Goal: Task Accomplishment & Management: Manage account settings

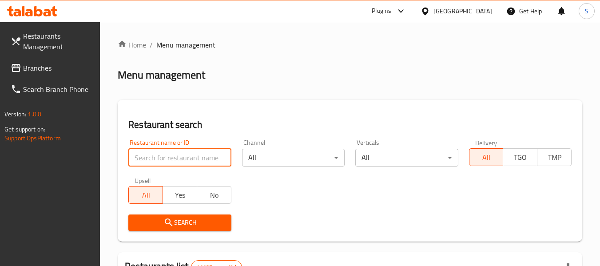
paste input "641029"
type input "641029"
click button "Search" at bounding box center [179, 223] width 103 height 16
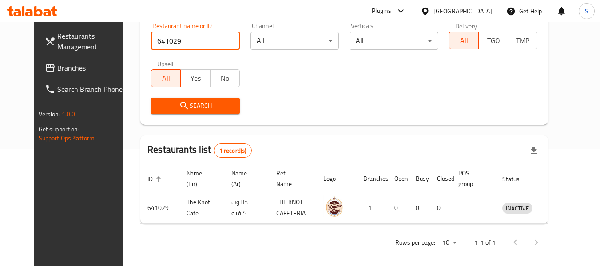
scroll to position [123, 0]
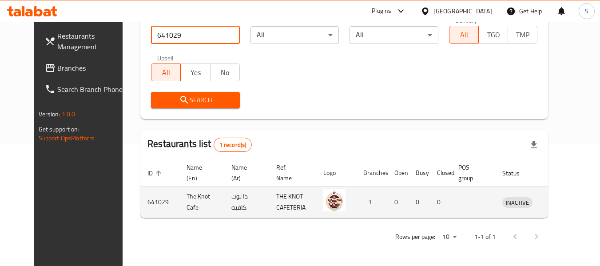
click at [559, 199] on icon "enhanced table" at bounding box center [555, 202] width 11 height 11
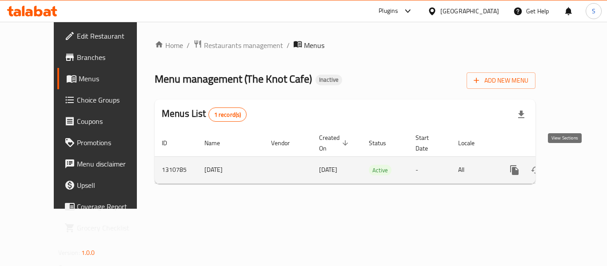
click at [577, 159] on link "enhanced table" at bounding box center [578, 169] width 21 height 21
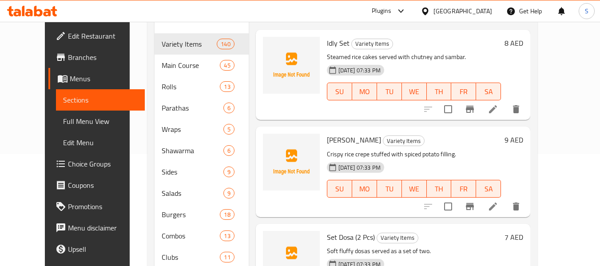
scroll to position [44, 0]
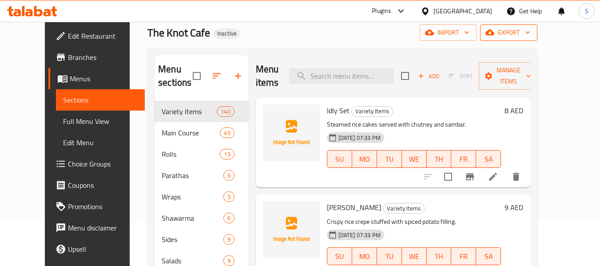
click at [532, 34] on icon "button" at bounding box center [527, 32] width 9 height 9
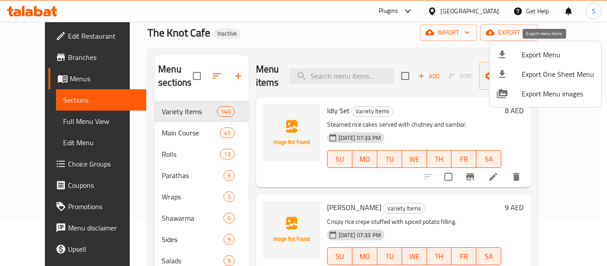
click at [554, 52] on span "Export Menu" at bounding box center [557, 54] width 72 height 11
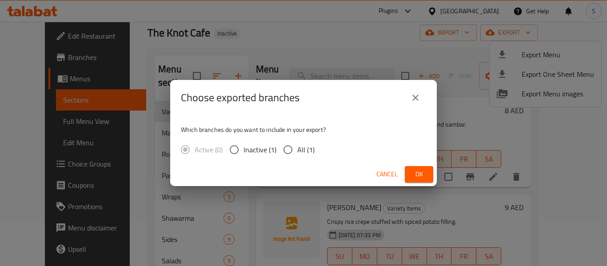
click at [285, 152] on input "All (1)" at bounding box center [287, 149] width 19 height 19
radio input "true"
click at [413, 171] on span "Ok" at bounding box center [419, 174] width 14 height 11
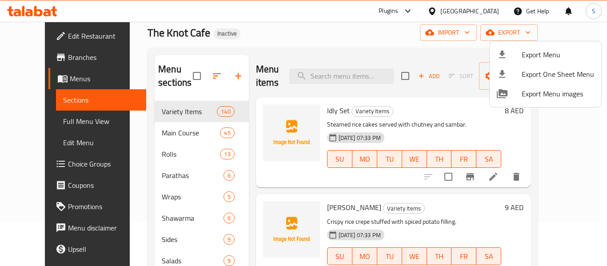
click at [308, 51] on div at bounding box center [303, 133] width 607 height 266
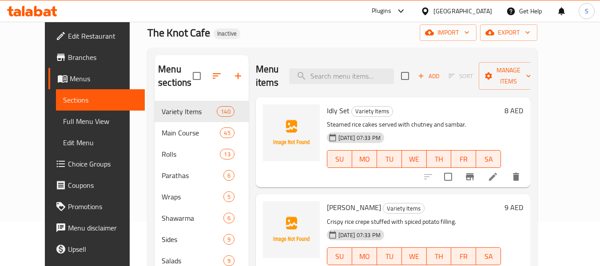
click at [316, 32] on div "The Knot Cafe Inactive import export" at bounding box center [342, 32] width 390 height 16
click at [338, 38] on div "The Knot Cafe Inactive import export" at bounding box center [342, 32] width 390 height 16
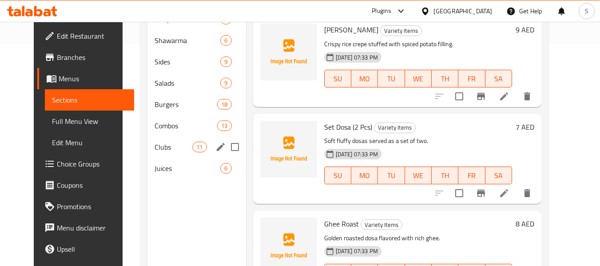
scroll to position [89, 0]
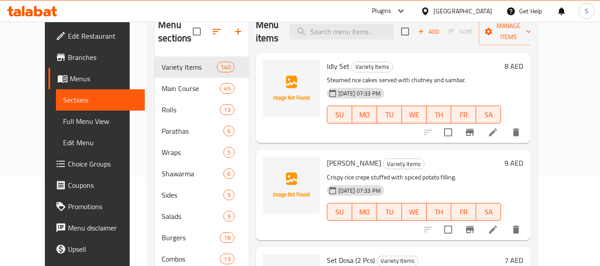
click at [406, 60] on h6 "Idly Set Variety Items" at bounding box center [414, 66] width 175 height 12
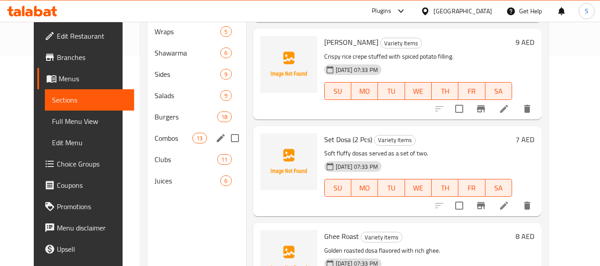
scroll to position [222, 0]
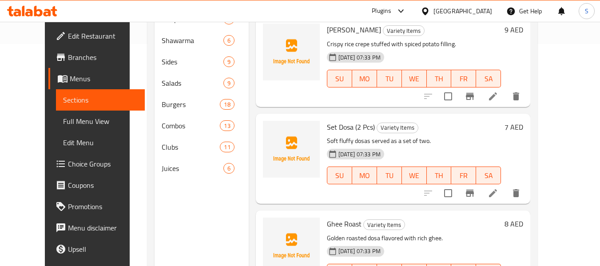
click at [290, 95] on div at bounding box center [291, 61] width 64 height 83
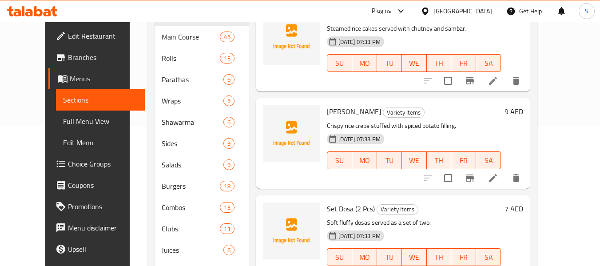
scroll to position [133, 0]
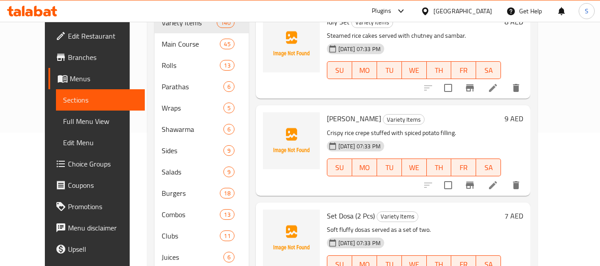
drag, startPoint x: 34, startPoint y: 37, endPoint x: 210, endPoint y: 69, distance: 178.3
click at [68, 37] on span "Edit Restaurant" at bounding box center [103, 36] width 70 height 11
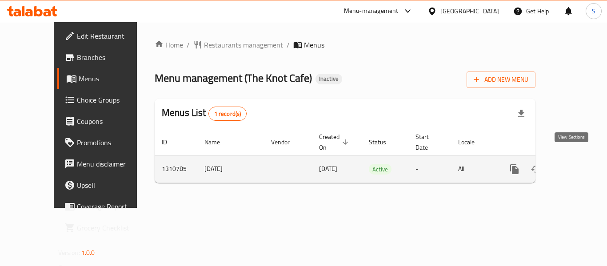
click at [575, 164] on icon "enhanced table" at bounding box center [578, 169] width 11 height 11
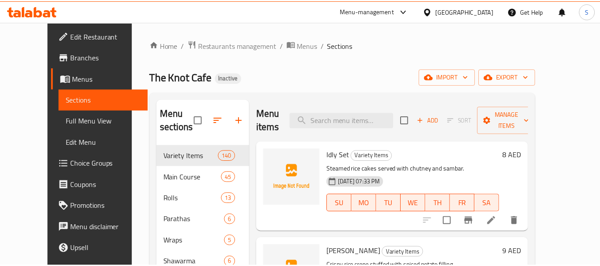
scroll to position [44, 0]
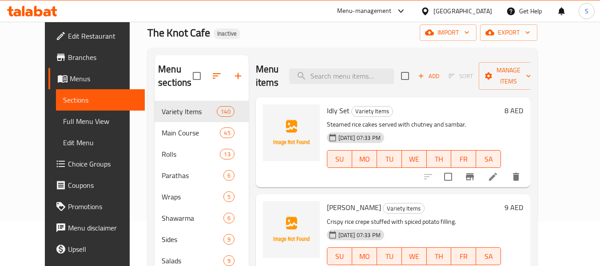
click at [66, 125] on span "Full Menu View" at bounding box center [100, 121] width 75 height 11
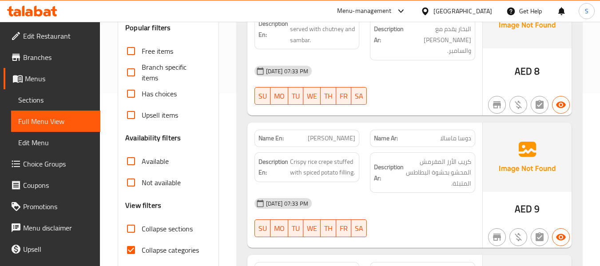
scroll to position [222, 0]
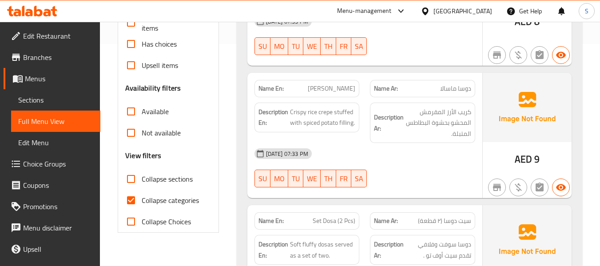
click at [175, 202] on span "Collapse categories" at bounding box center [170, 200] width 57 height 11
click at [142, 202] on input "Collapse categories" at bounding box center [130, 200] width 21 height 21
checkbox input "false"
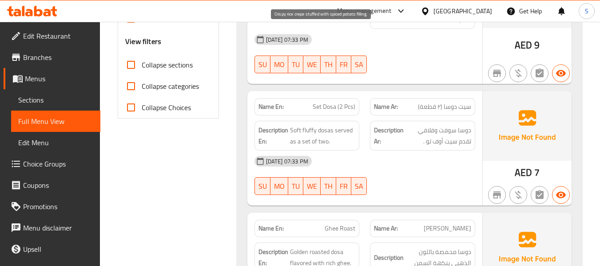
scroll to position [355, 0]
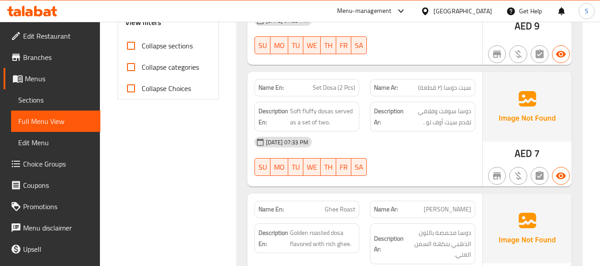
click at [333, 83] on span "Set Dosa (2 Pcs)" at bounding box center [334, 87] width 43 height 9
copy span "Set Dosa (2 Pcs)"
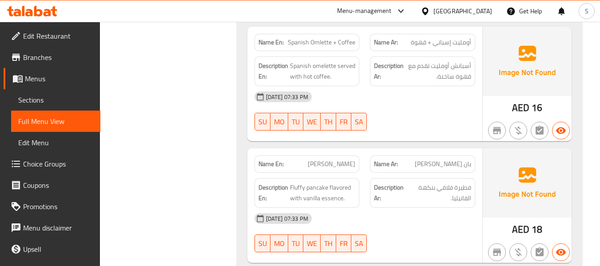
scroll to position [3109, 0]
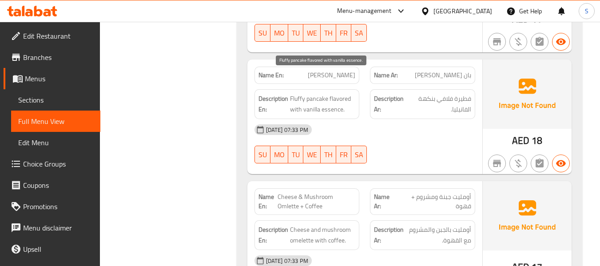
click at [330, 93] on span "Fluffy pancake flavored with vanilla essence." at bounding box center [323, 104] width 66 height 22
copy span "essence"
click at [333, 71] on span "[PERSON_NAME]" at bounding box center [332, 75] width 48 height 9
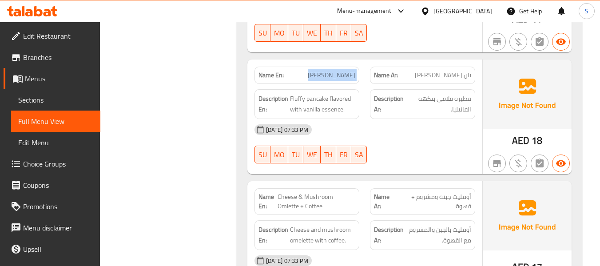
click at [333, 71] on span "[PERSON_NAME]" at bounding box center [332, 75] width 48 height 9
copy span "[PERSON_NAME]"
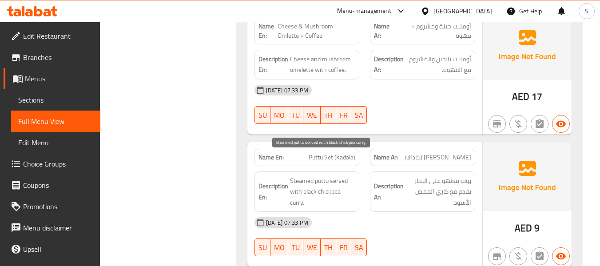
scroll to position [3242, 0]
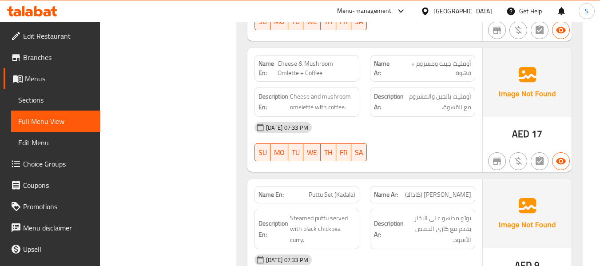
click at [323, 59] on span "Cheese & Mushroom Omlette + Coffee" at bounding box center [317, 68] width 78 height 19
copy span "Cheese & Mushroom Omlette + Coffee"
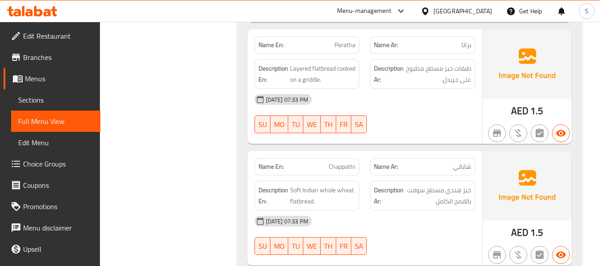
scroll to position [3642, 0]
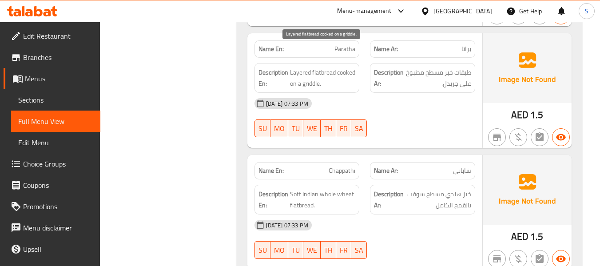
click at [307, 67] on span "Layered flatbread cooked on a griddle." at bounding box center [323, 78] width 66 height 22
click at [340, 44] on span "Paratha" at bounding box center [344, 48] width 21 height 9
copy span "Paratha"
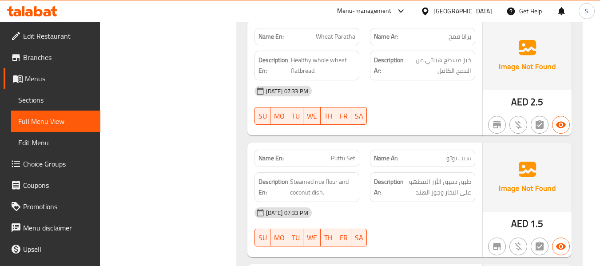
scroll to position [4797, 0]
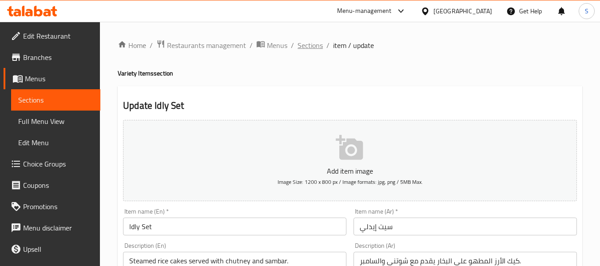
click at [307, 49] on span "Sections" at bounding box center [310, 45] width 25 height 11
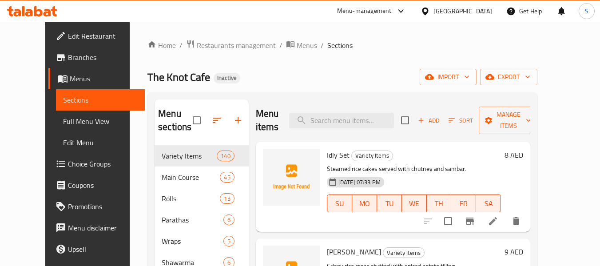
click at [240, 74] on div "The Knot Cafe Inactive import export" at bounding box center [342, 77] width 390 height 16
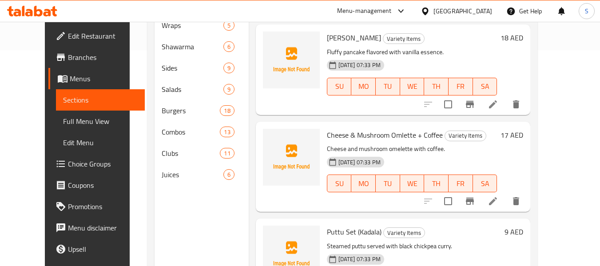
scroll to position [509, 0]
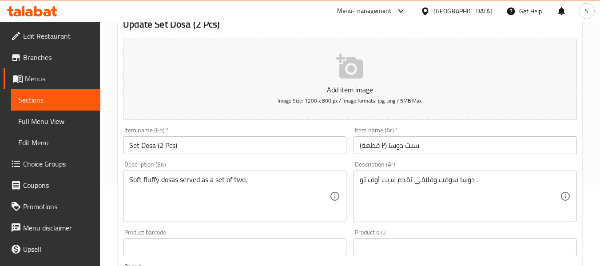
scroll to position [89, 0]
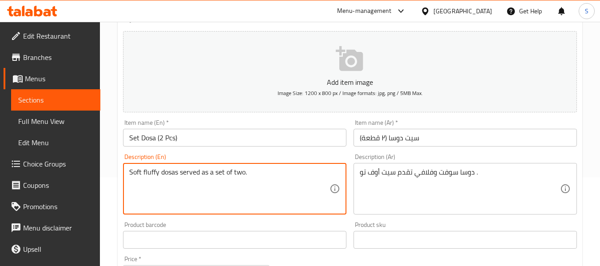
drag, startPoint x: 210, startPoint y: 173, endPoint x: 254, endPoint y: 171, distance: 44.5
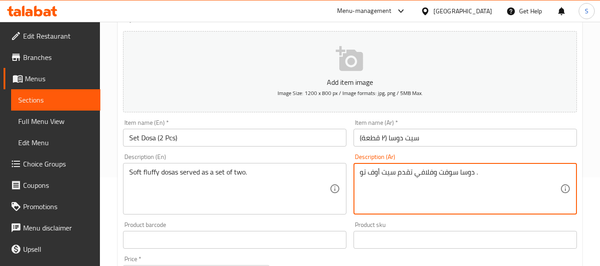
drag, startPoint x: 394, startPoint y: 174, endPoint x: 355, endPoint y: 173, distance: 39.1
paste textarea "مجموعة من اثنين"
type textarea "دوسا سوفت وفلافي تقدم مجموعة من اثنين ."
click at [438, 134] on input "سيت دوسا (٢ قطعة)" at bounding box center [465, 138] width 223 height 18
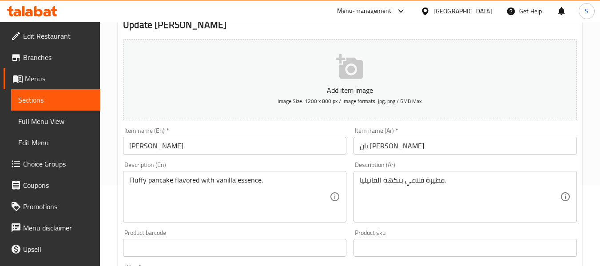
scroll to position [89, 0]
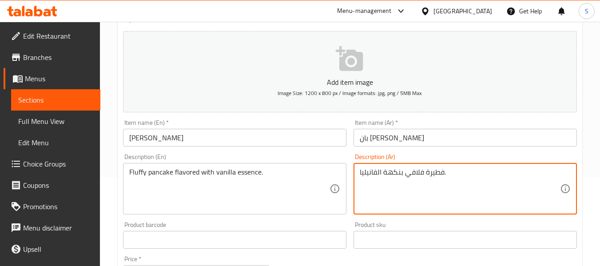
drag, startPoint x: 400, startPoint y: 176, endPoint x: 385, endPoint y: 179, distance: 15.3
click at [458, 138] on input "بان [PERSON_NAME]" at bounding box center [465, 138] width 223 height 18
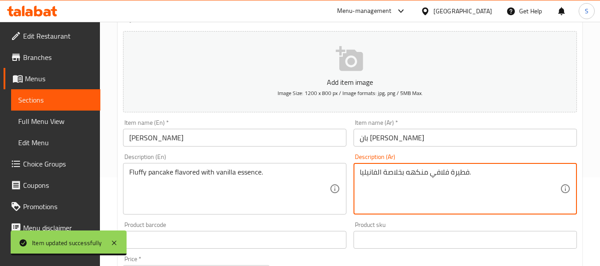
click at [410, 171] on textarea "فطيرة فلافي منكهه بخلاصة الفانيليا." at bounding box center [460, 189] width 200 height 42
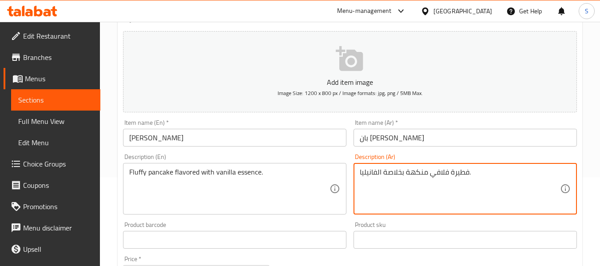
type textarea "فطيرة فلافي منكهة بخلاصة الفانيليا."
click at [411, 139] on input "بان [PERSON_NAME]" at bounding box center [465, 138] width 223 height 18
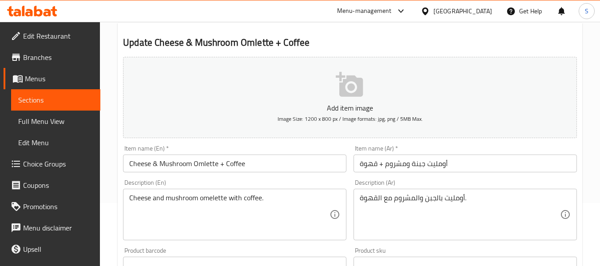
scroll to position [133, 0]
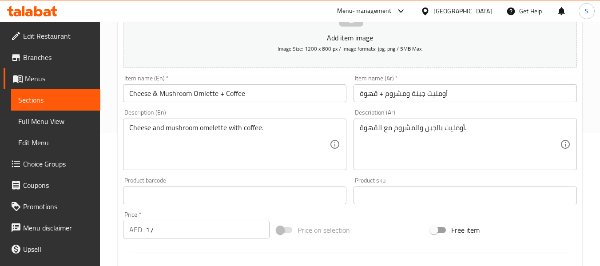
click at [212, 129] on textarea "Cheese and mushroom omelette with coffee." at bounding box center [229, 144] width 200 height 42
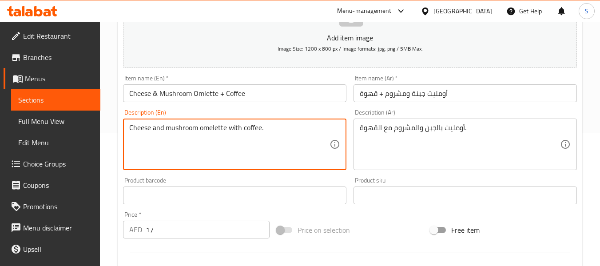
click at [212, 129] on textarea "Cheese and mushroom omelette with coffee." at bounding box center [229, 144] width 200 height 42
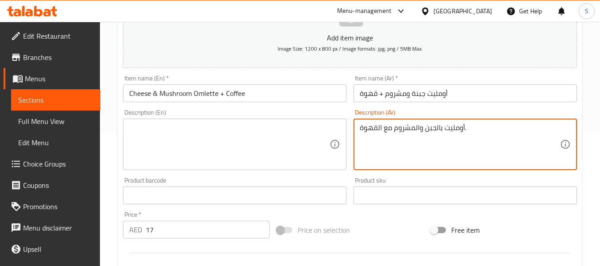
click at [412, 124] on textarea "أومليت بالجبن والمشروم مع القهوة." at bounding box center [460, 144] width 200 height 42
click at [422, 93] on input "أومليت جبنة ومشروم + قهوة" at bounding box center [465, 93] width 223 height 18
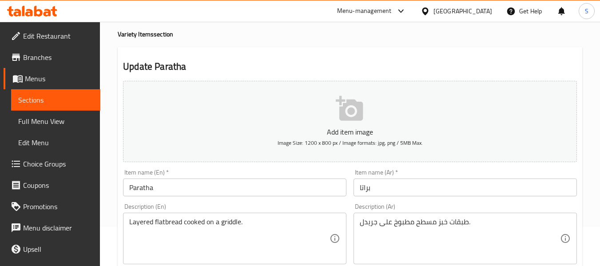
scroll to position [89, 0]
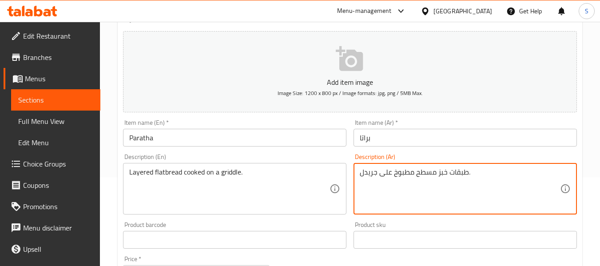
click at [365, 171] on textarea "طبقات خبز مسطح مطبوخ على جريدل." at bounding box center [460, 189] width 200 height 42
paste textarea "لشواية"
type textarea "طبقات خبز مسطح مطبوخ على الشواية."
click at [417, 132] on input "براتا" at bounding box center [465, 138] width 223 height 18
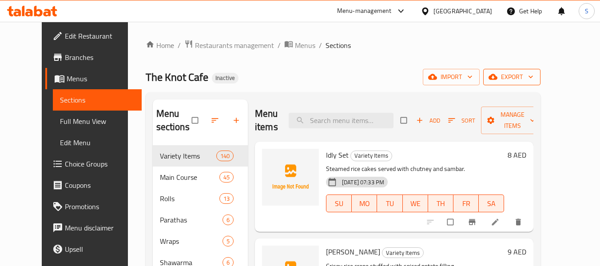
click at [533, 78] on span "export" at bounding box center [511, 77] width 43 height 11
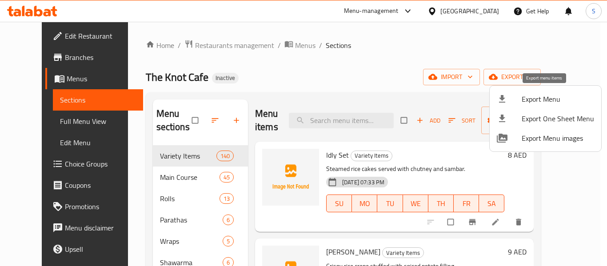
click at [549, 100] on span "Export Menu" at bounding box center [557, 99] width 72 height 11
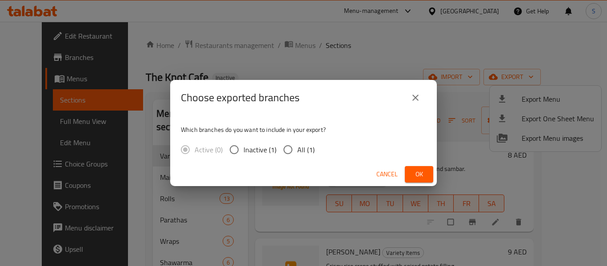
click at [297, 149] on span "All (1)" at bounding box center [305, 149] width 17 height 11
click at [297, 149] on input "All (1)" at bounding box center [287, 149] width 19 height 19
radio input "true"
click at [422, 176] on span "Ok" at bounding box center [419, 174] width 14 height 11
